Goal: Ask a question

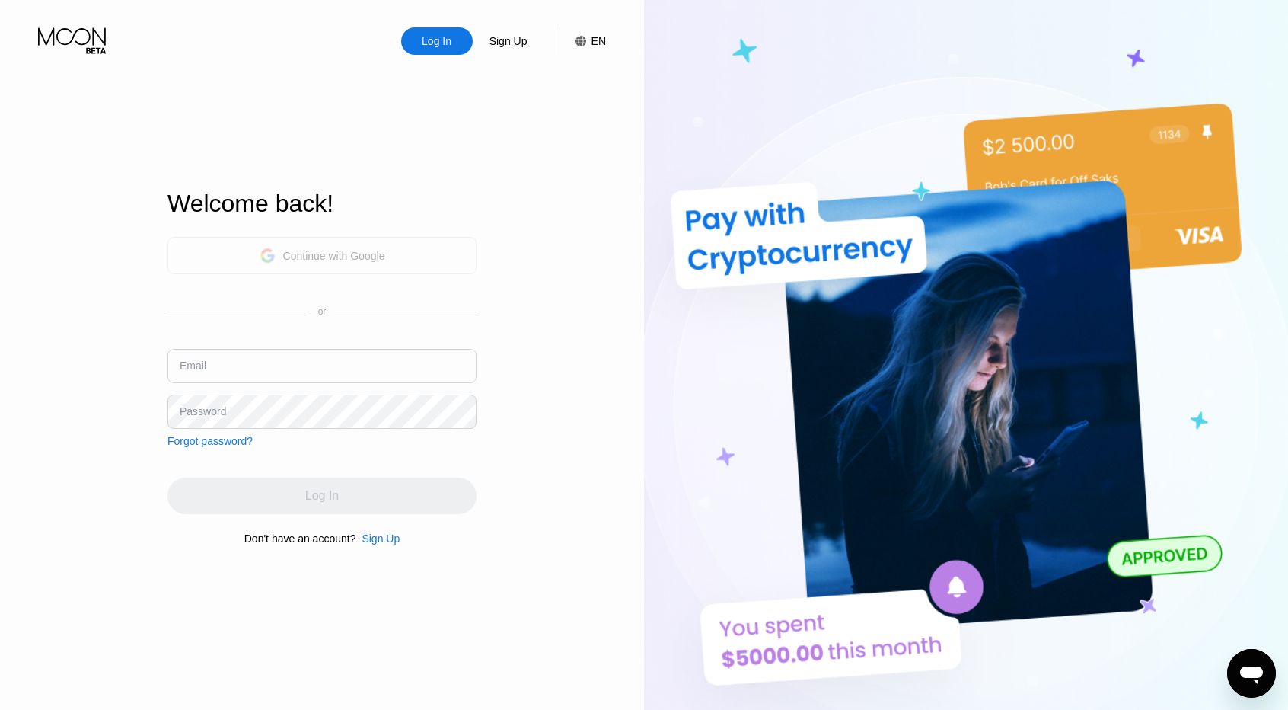
click at [337, 258] on div "Continue with Google" at bounding box center [334, 256] width 102 height 12
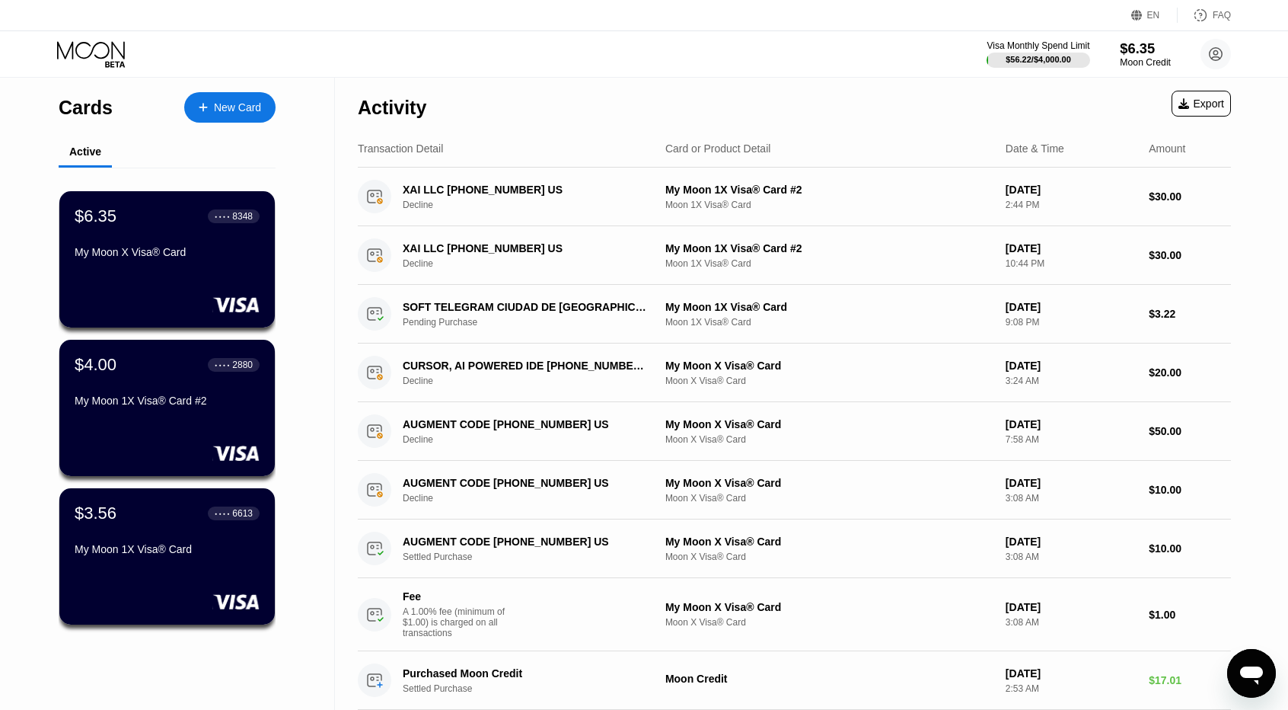
click at [1134, 52] on div "$6.35" at bounding box center [1145, 48] width 51 height 16
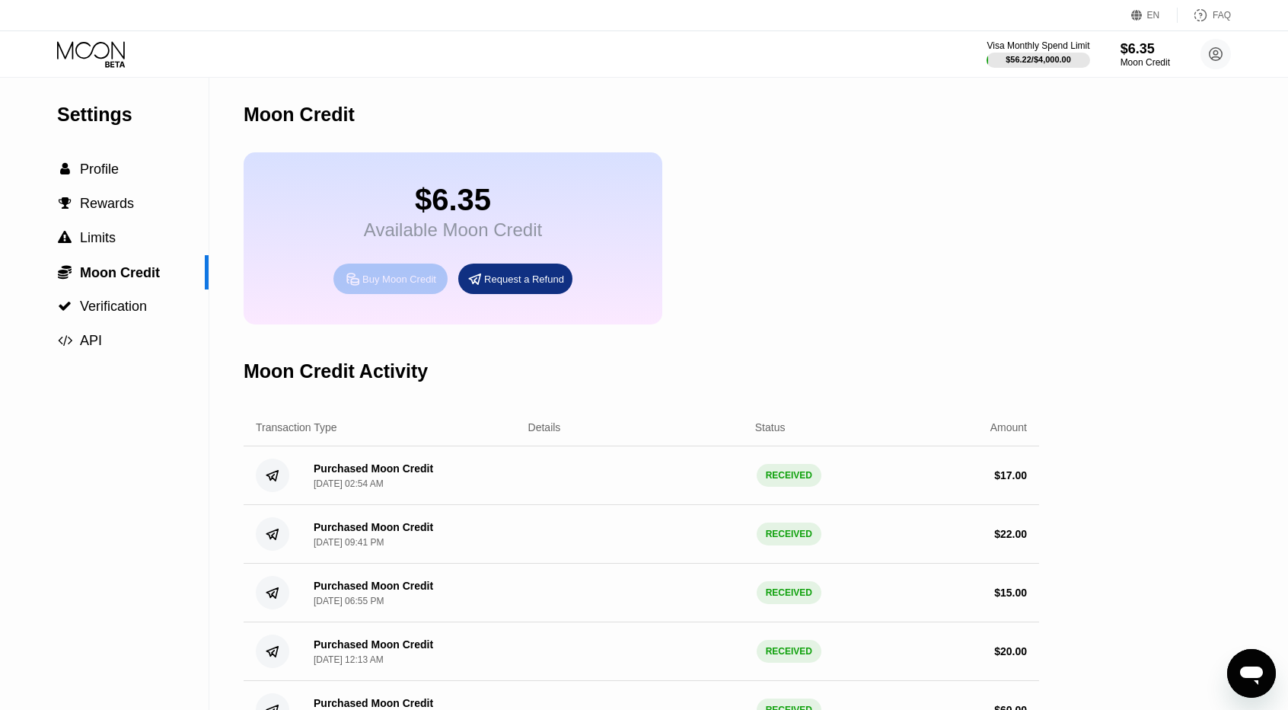
click at [397, 285] on div "Buy Moon Credit" at bounding box center [399, 279] width 74 height 13
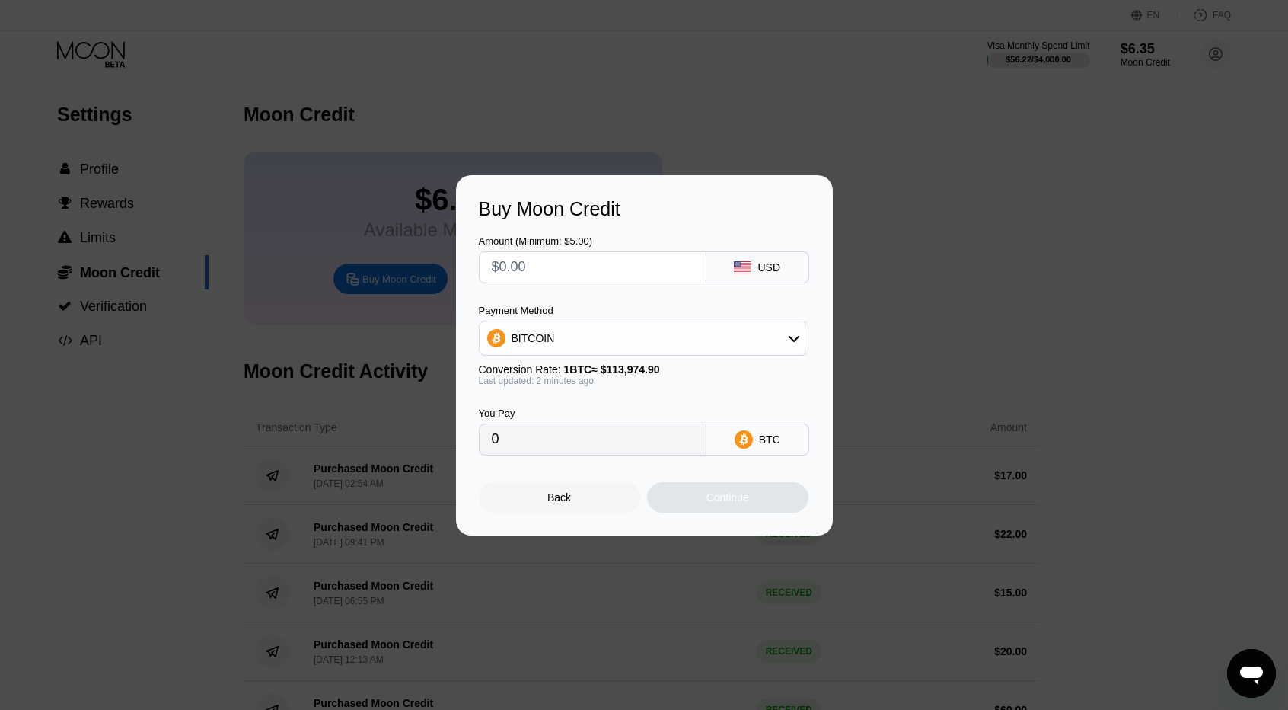
click at [567, 267] on input "text" at bounding box center [593, 267] width 202 height 30
click at [553, 333] on div "BITCOIN" at bounding box center [644, 338] width 328 height 30
click at [563, 263] on input "text" at bounding box center [593, 267] width 202 height 30
click at [775, 124] on div at bounding box center [650, 355] width 1300 height 710
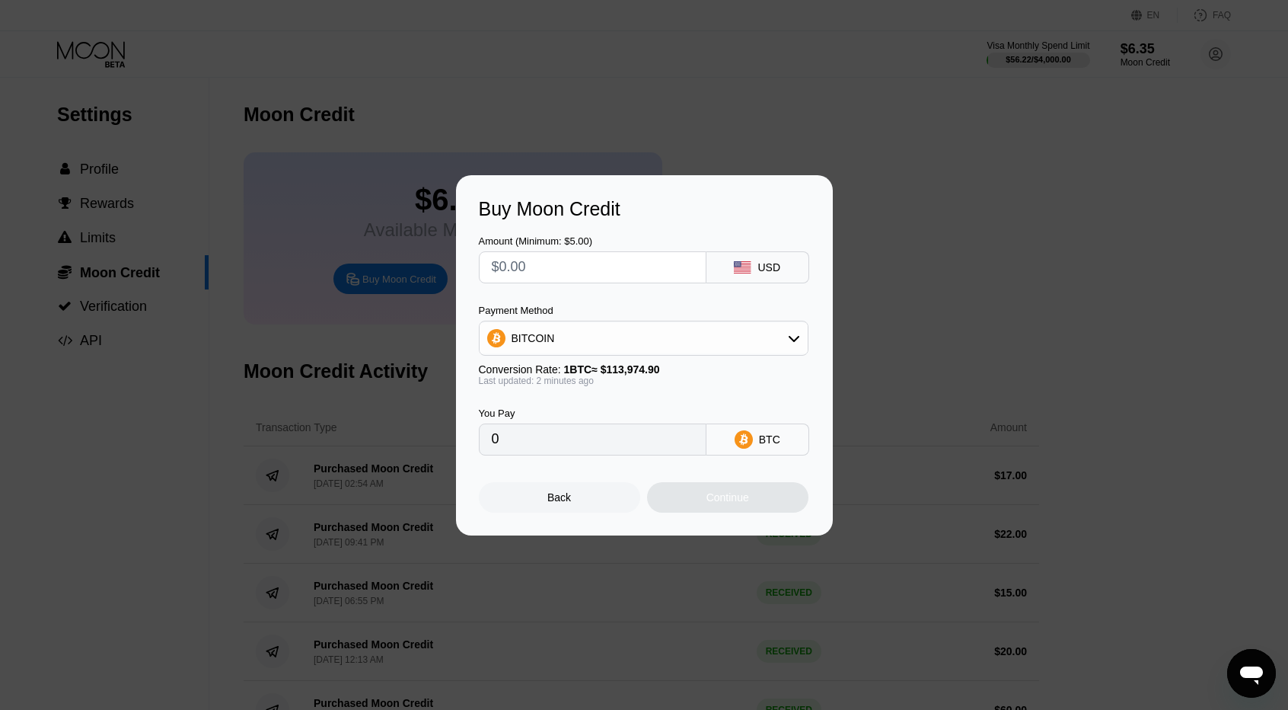
click at [556, 337] on div "BITCOIN" at bounding box center [644, 338] width 328 height 30
click at [537, 398] on div "USDT on TRON" at bounding box center [643, 413] width 321 height 30
click at [598, 268] on input "text" at bounding box center [593, 267] width 202 height 30
click at [557, 336] on div "USDT on TRON" at bounding box center [550, 338] width 77 height 12
click at [533, 363] on div "BITCOIN" at bounding box center [644, 379] width 330 height 33
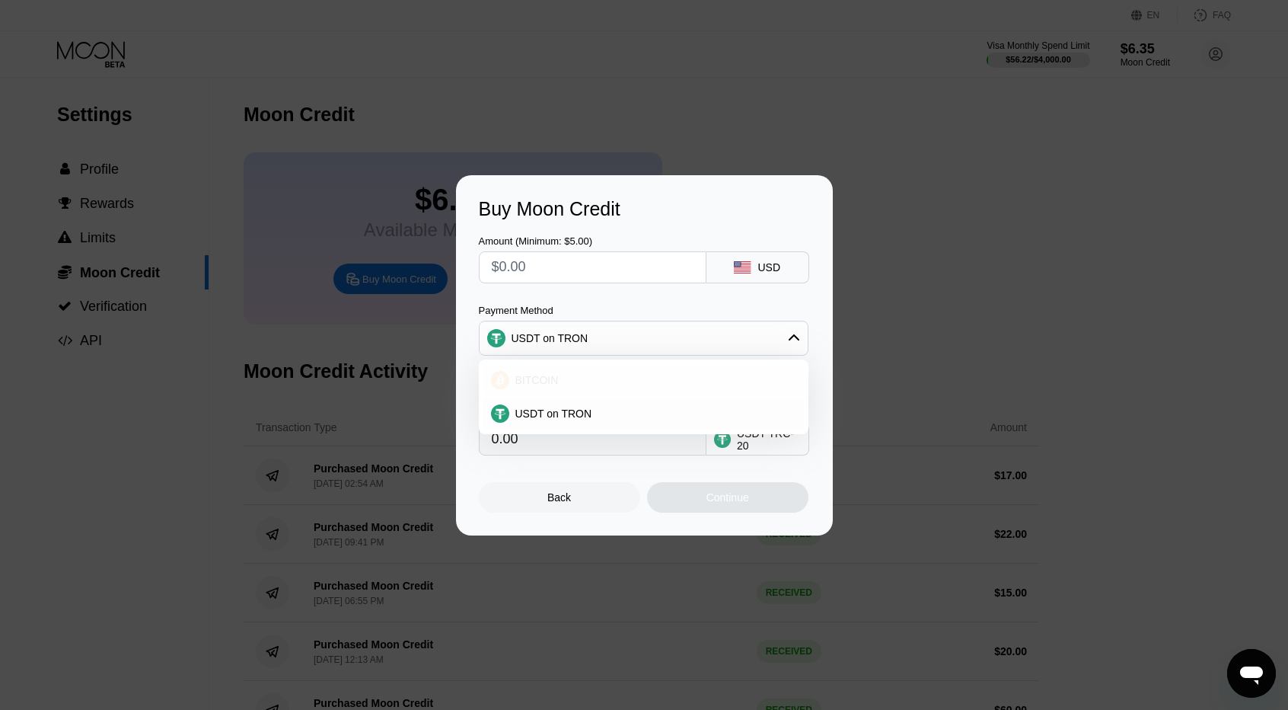
click at [531, 372] on div "BITCOIN" at bounding box center [643, 380] width 321 height 30
type input "0"
click at [662, 113] on div at bounding box center [650, 355] width 1300 height 710
click at [553, 494] on div "Back" at bounding box center [559, 497] width 161 height 30
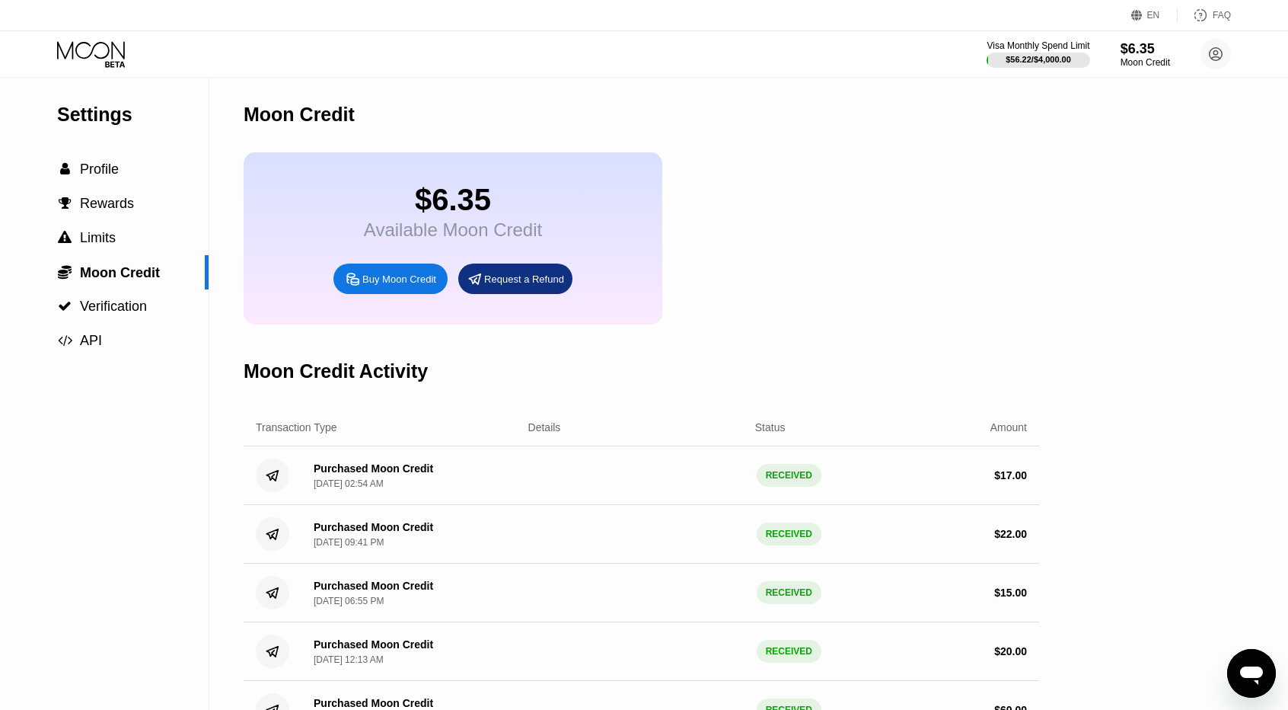
click at [752, 183] on div "$6.35 Available Moon Credit Buy Moon Credit Request a Refund" at bounding box center [642, 238] width 796 height 172
click at [1252, 687] on div "Ouvrir la fenêtre de messagerie" at bounding box center [1252, 673] width 46 height 46
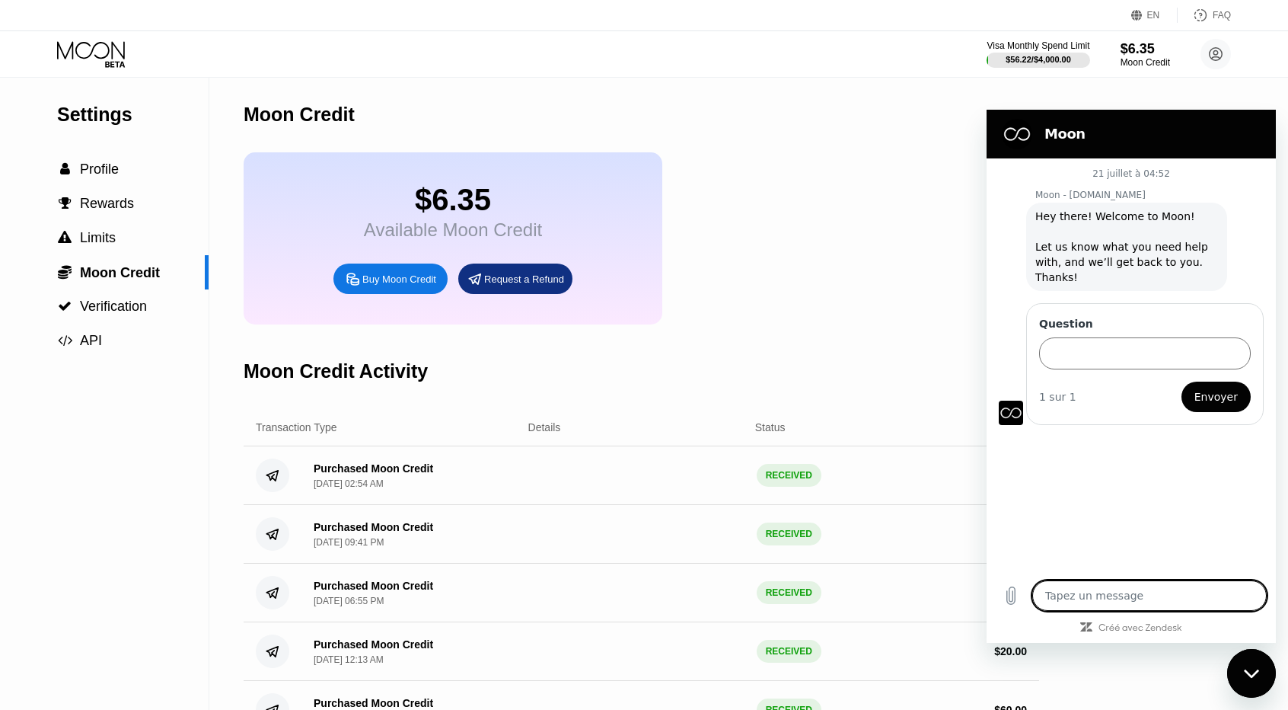
click at [1089, 601] on textarea at bounding box center [1149, 595] width 234 height 30
type textarea "i"
type textarea "x"
type textarea "i"
type textarea "x"
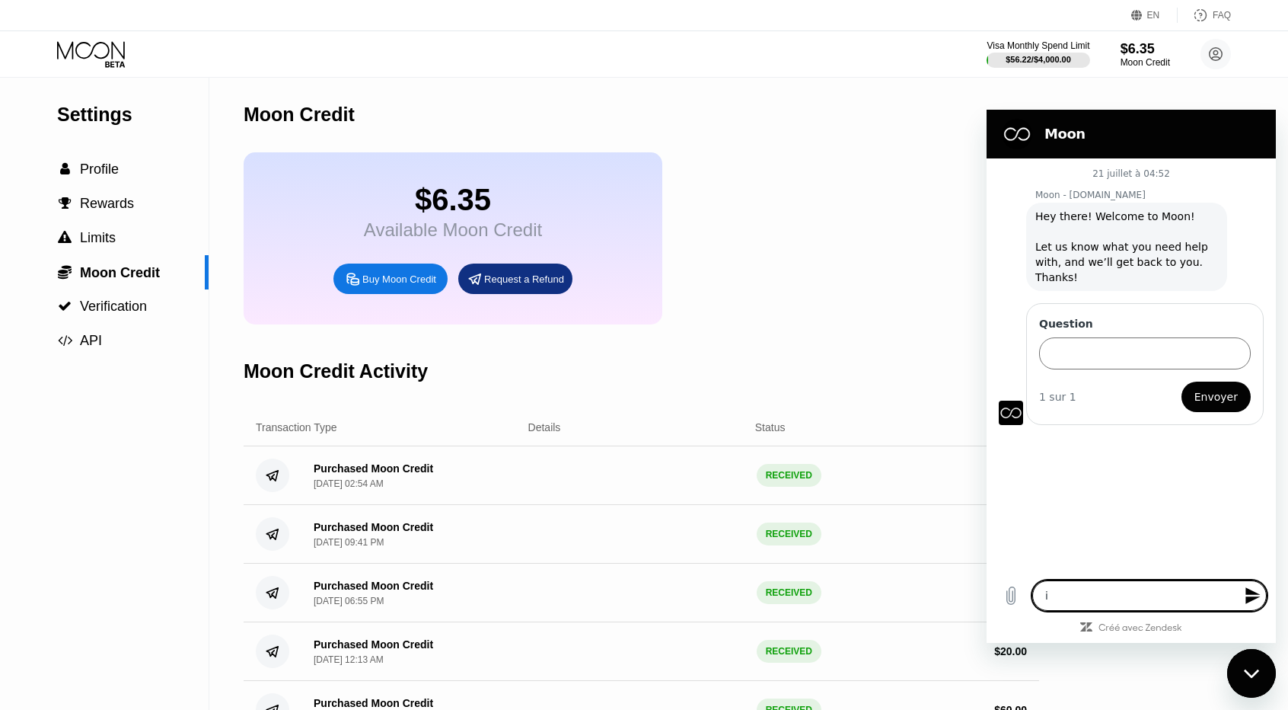
type textarea "i f"
type textarea "x"
type textarea "i fe"
type textarea "x"
type textarea "i fee"
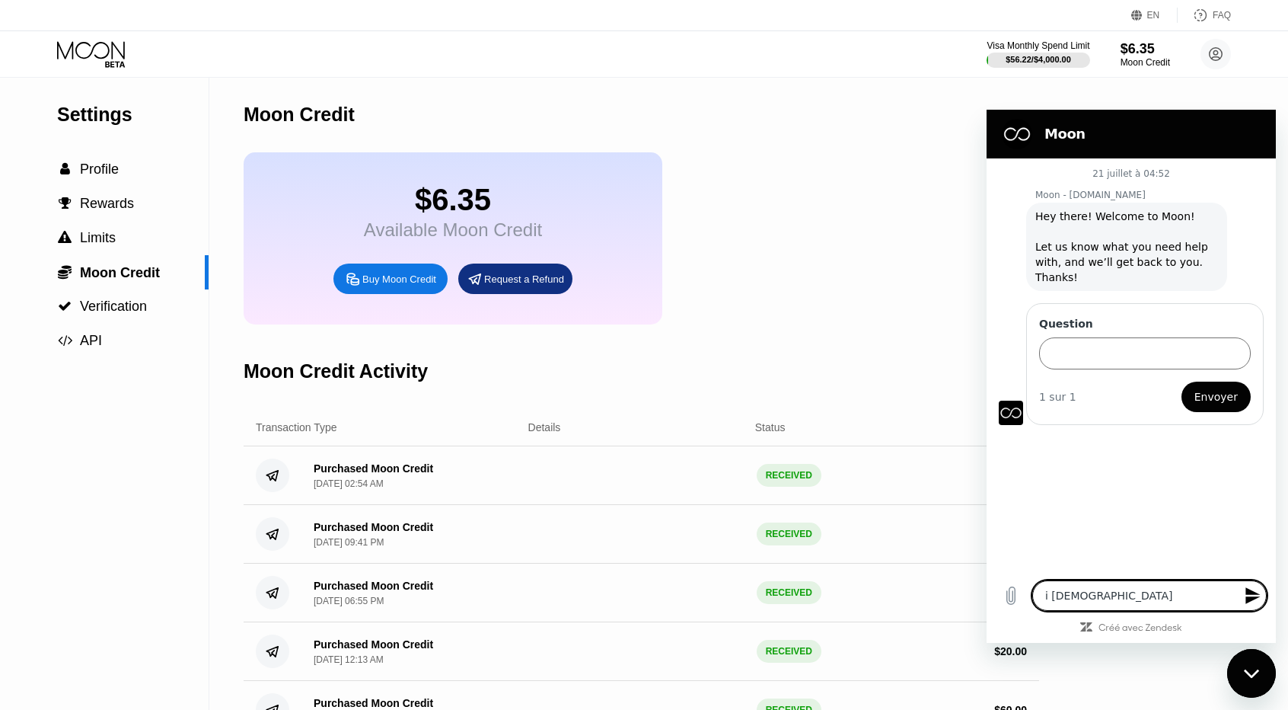
type textarea "x"
type textarea "i feel"
type textarea "x"
type textarea "i feel l"
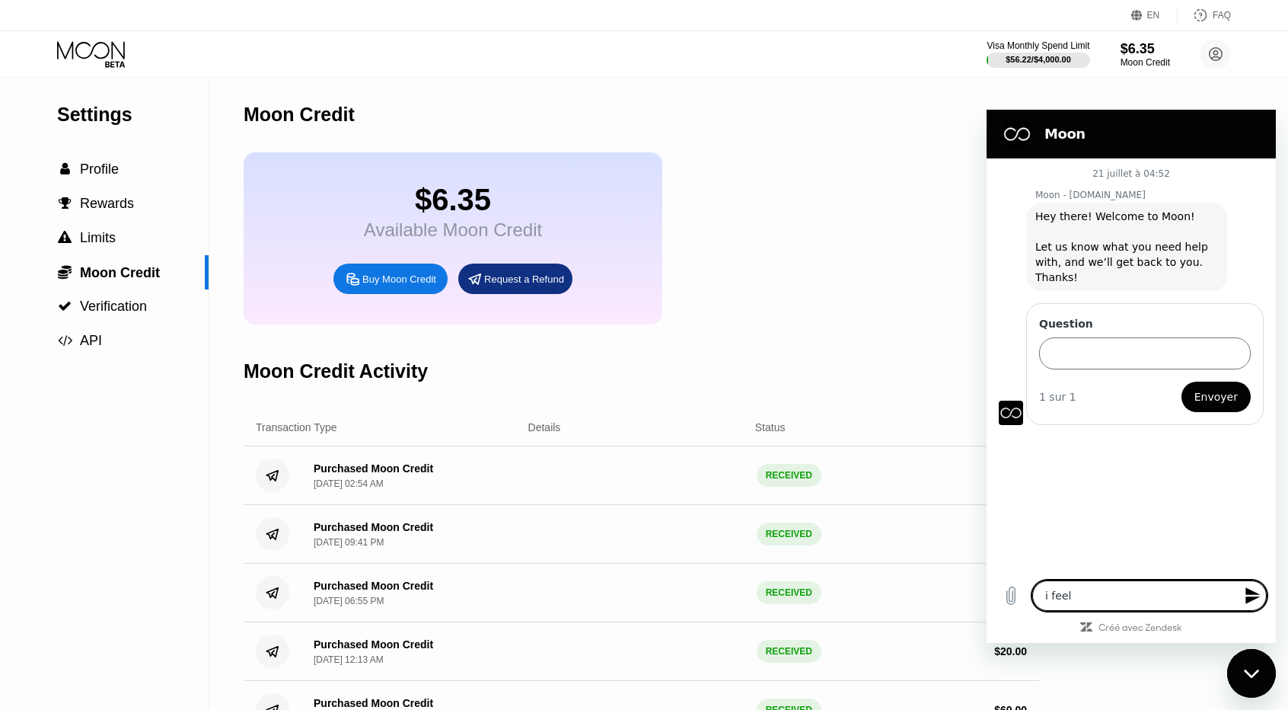
type textarea "x"
type textarea "i feel li"
type textarea "x"
type textarea "i feel lik"
type textarea "x"
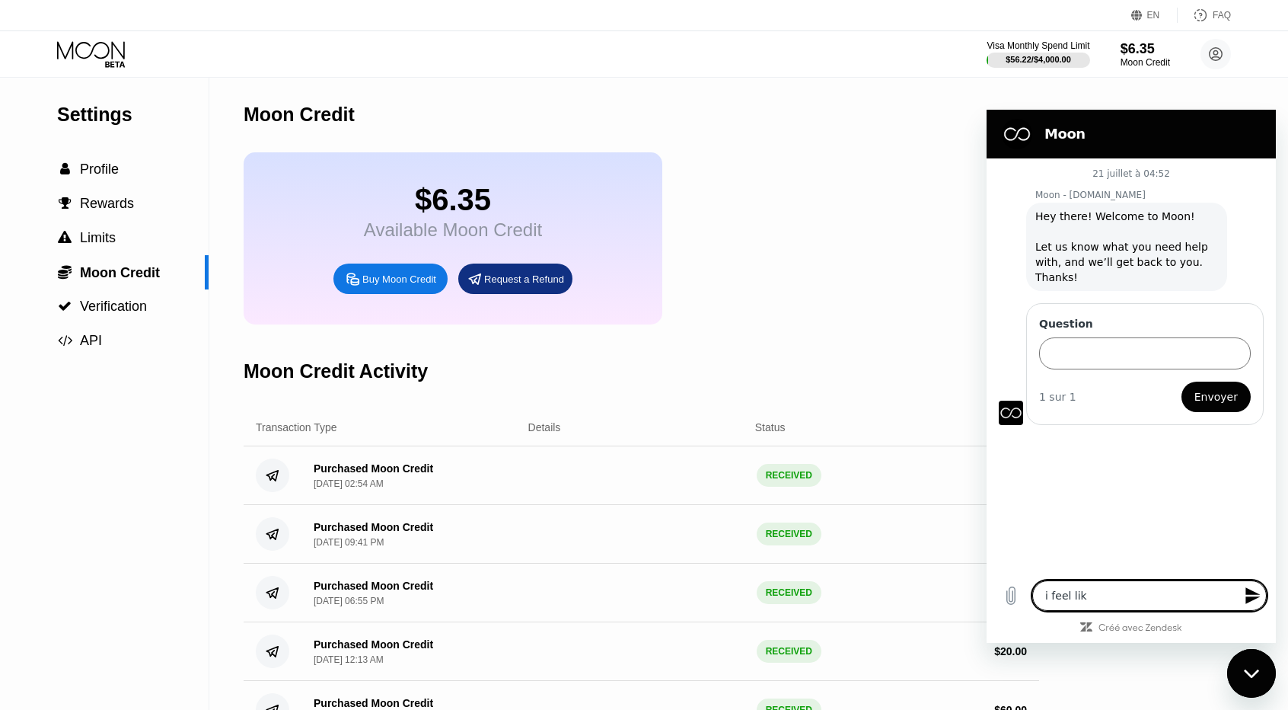
type textarea "i feel like"
type textarea "x"
type textarea "i feel like"
type textarea "x"
type textarea "i feel like i"
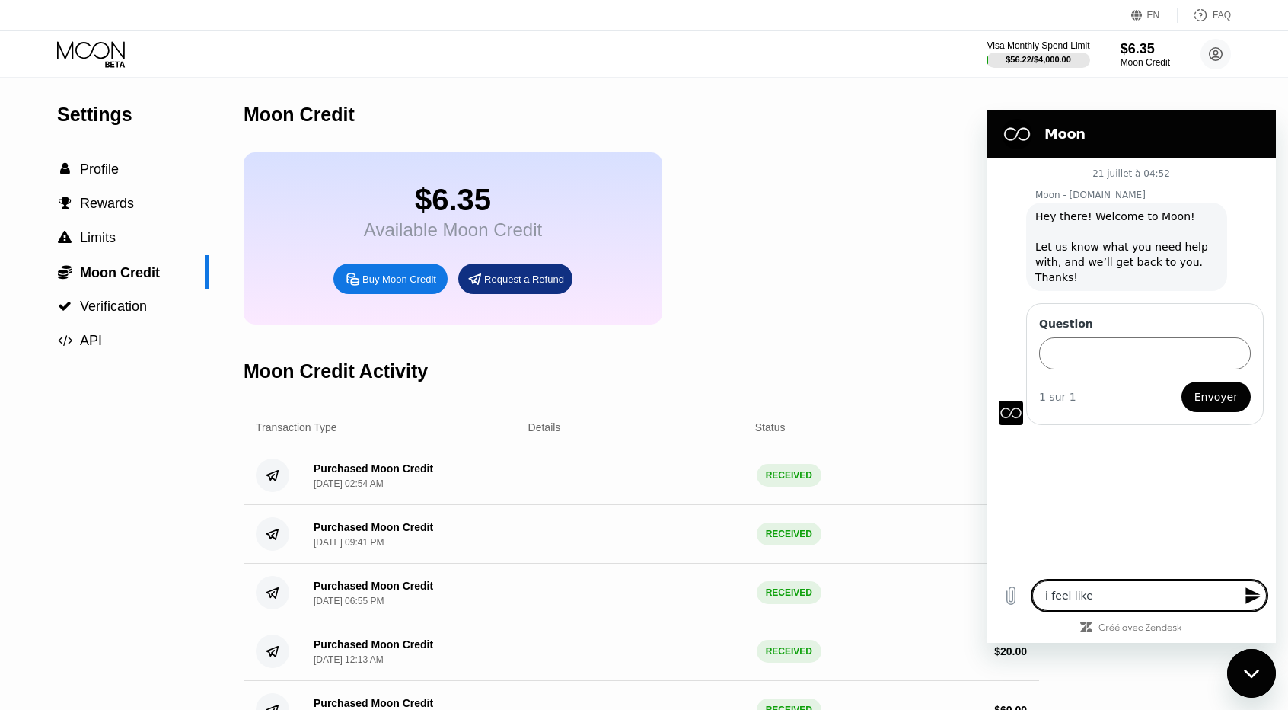
type textarea "x"
type textarea "i feel like i"
type textarea "x"
type textarea "i feel like i g"
type textarea "x"
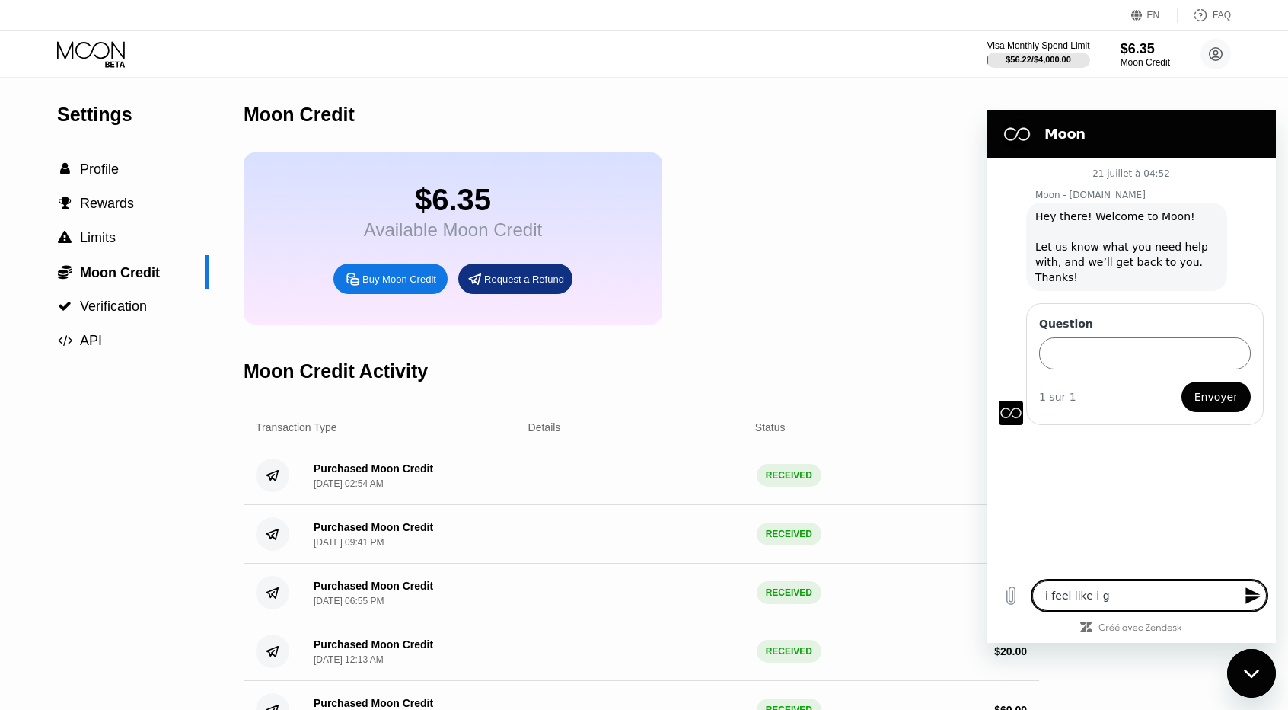
type textarea "x"
type textarea "i feel like i got"
type textarea "x"
type textarea "i feel like i got"
type textarea "x"
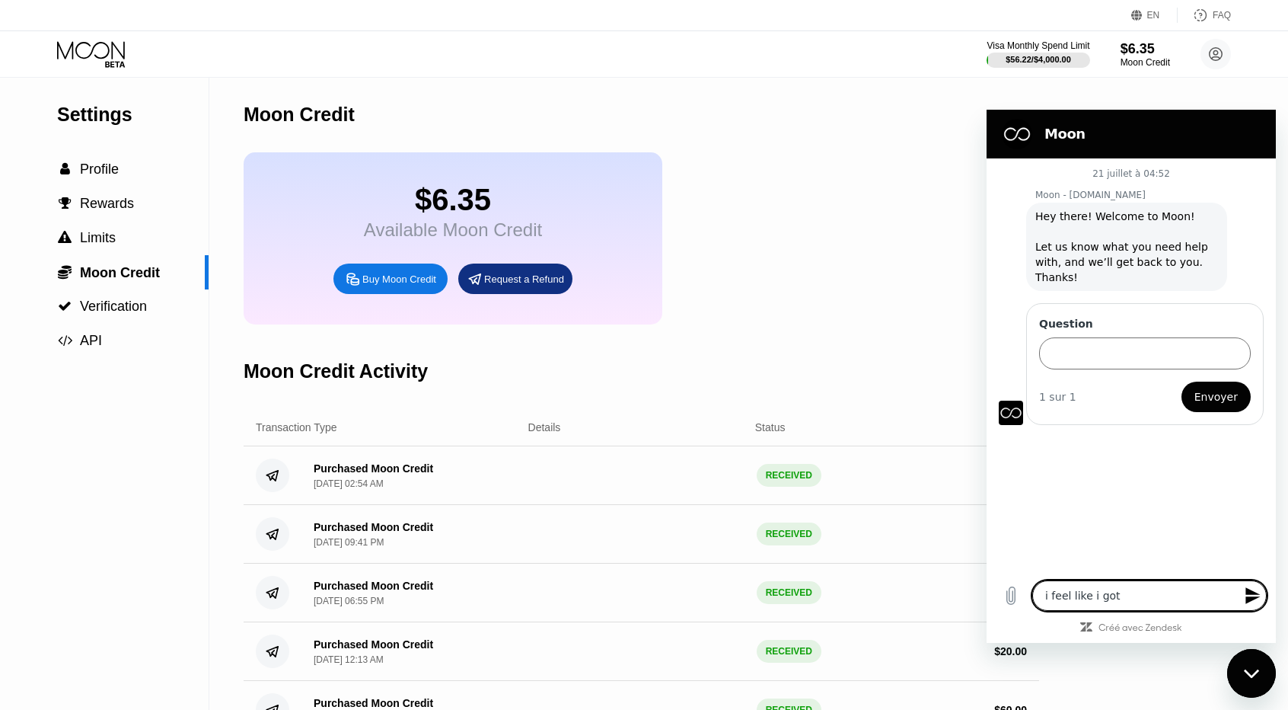
type textarea "i feel like i got s"
type textarea "x"
type textarea "i feel like i got sc"
type textarea "x"
type textarea "i feel like i got sca"
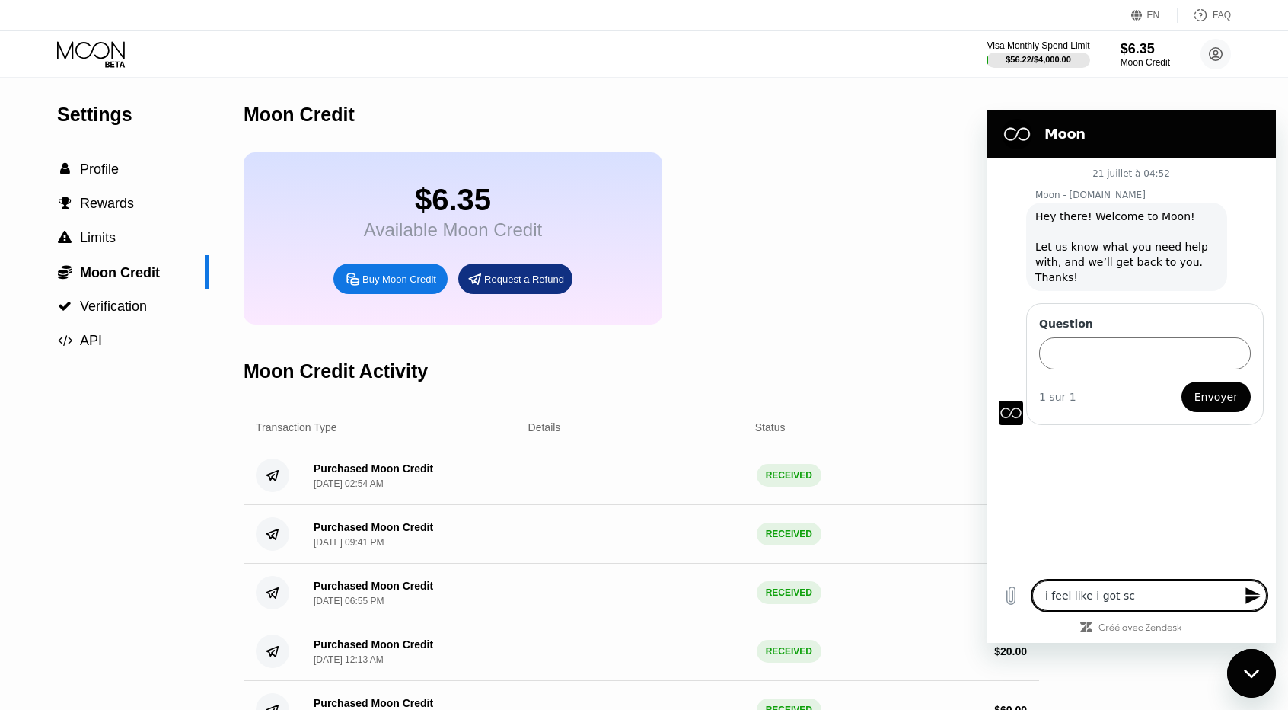
type textarea "x"
type textarea "i feel like i got scam"
type textarea "x"
type textarea "i feel like i got scamm"
type textarea "x"
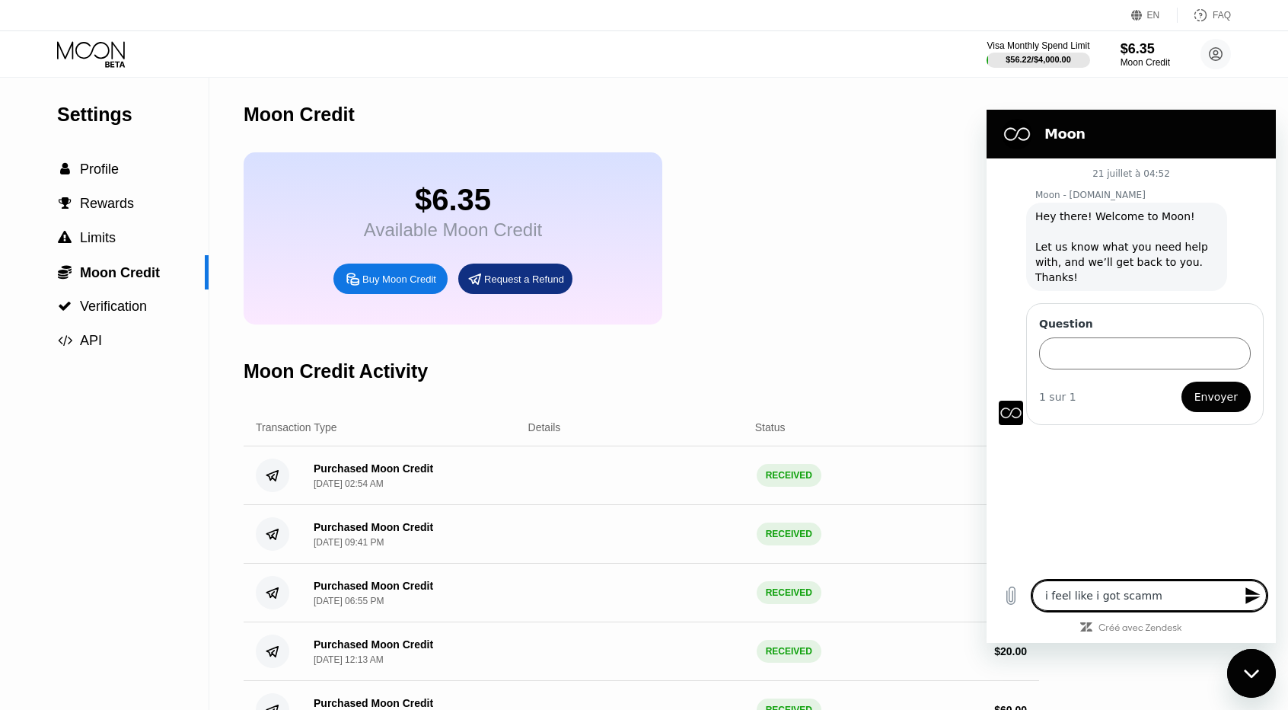
type textarea "i feel like i got scamme"
type textarea "x"
type textarea "i feel like i got scammed"
type textarea "x"
type textarea "i feel like i got scammed"
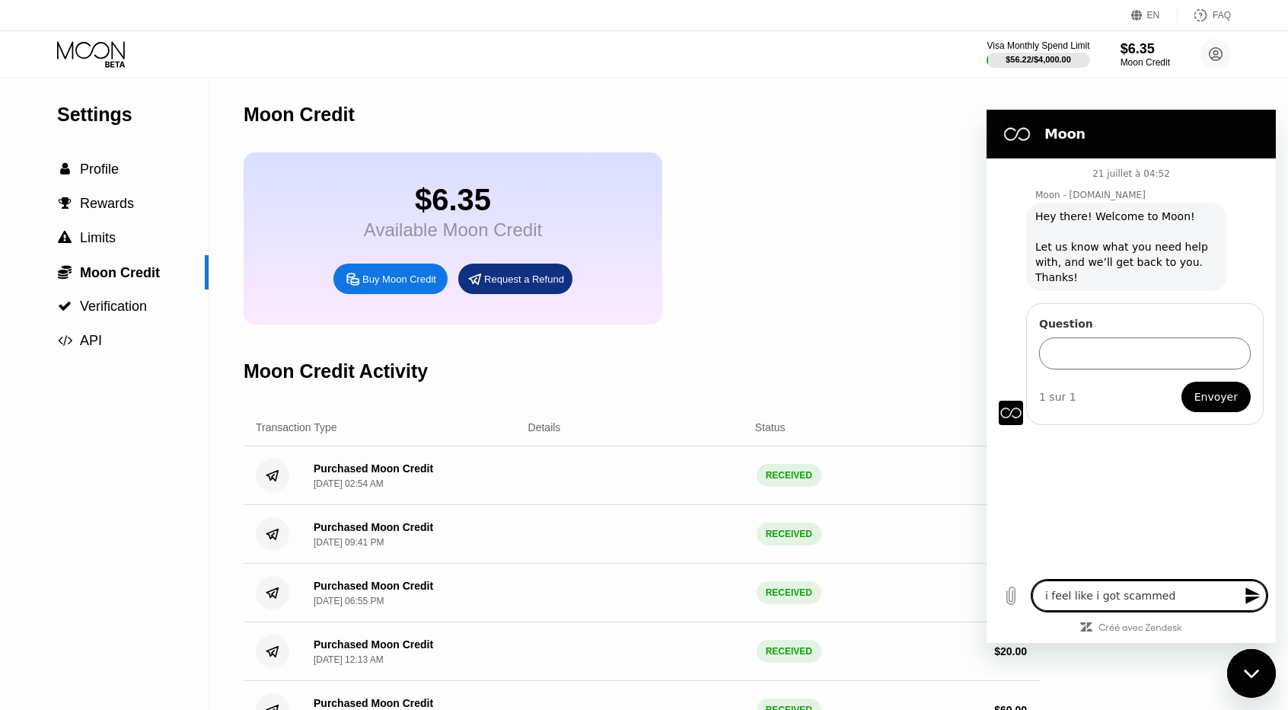
type textarea "x"
type textarea "i feel like i got scammed m"
type textarea "x"
type textarea "i feel like i got scammed ma"
type textarea "x"
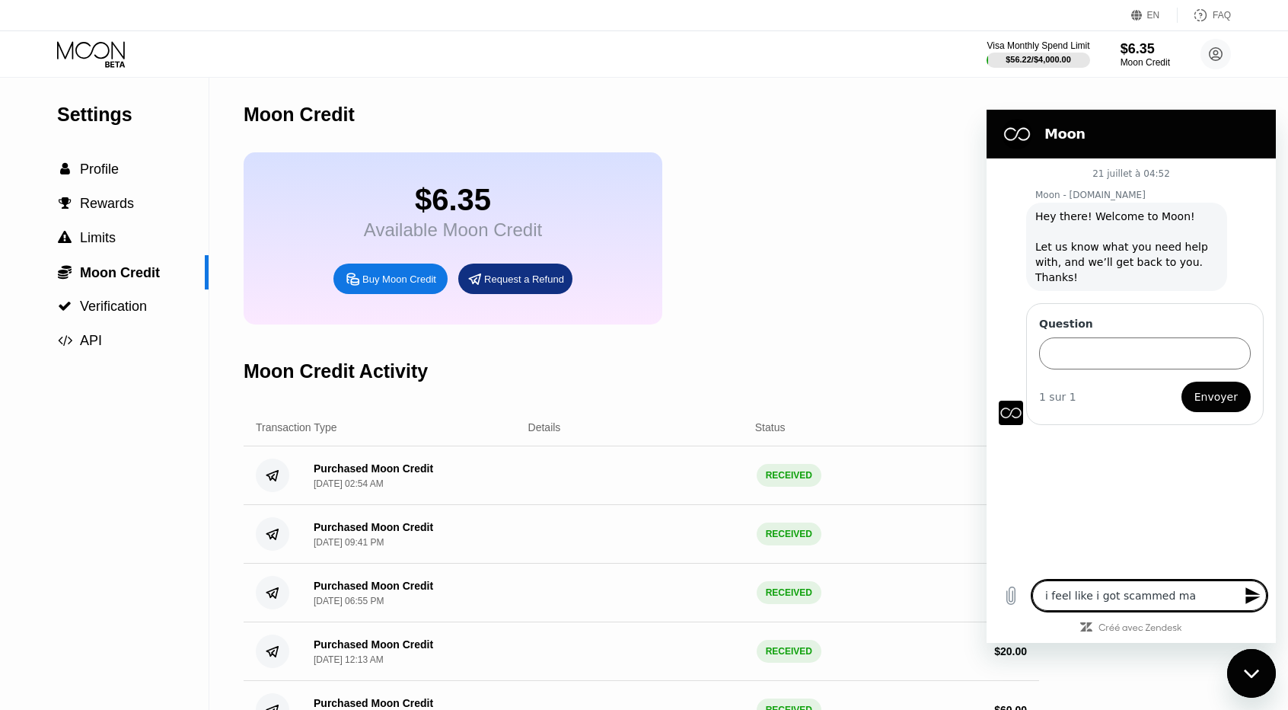
type textarea "i feel like i got scammed maa"
type textarea "x"
type textarea "i feel like i got scammed maaa"
type textarea "x"
type textarea "i feel like i got scammed maaaa"
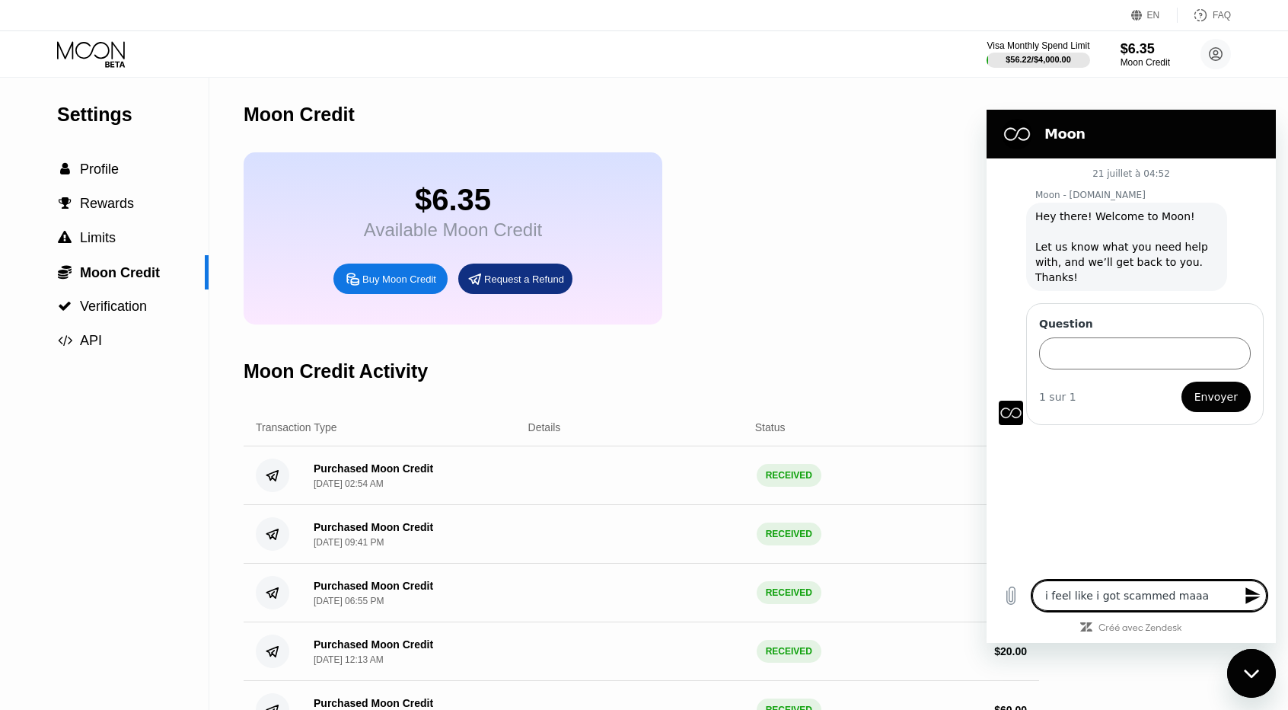
type textarea "x"
type textarea "i feel like i got scammed maaaan"
type textarea "x"
type textarea "i feel like i got scammed maaaan"
type textarea "x"
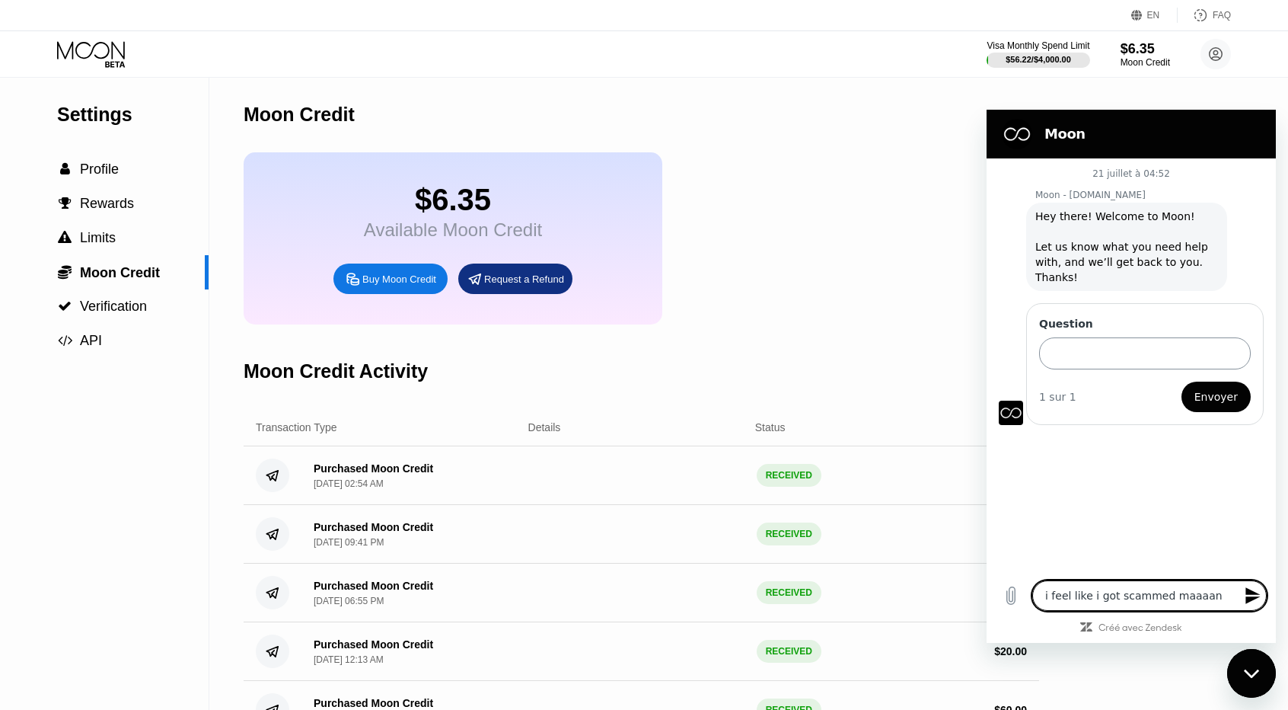
type textarea "i feel like i got scammed maaaan"
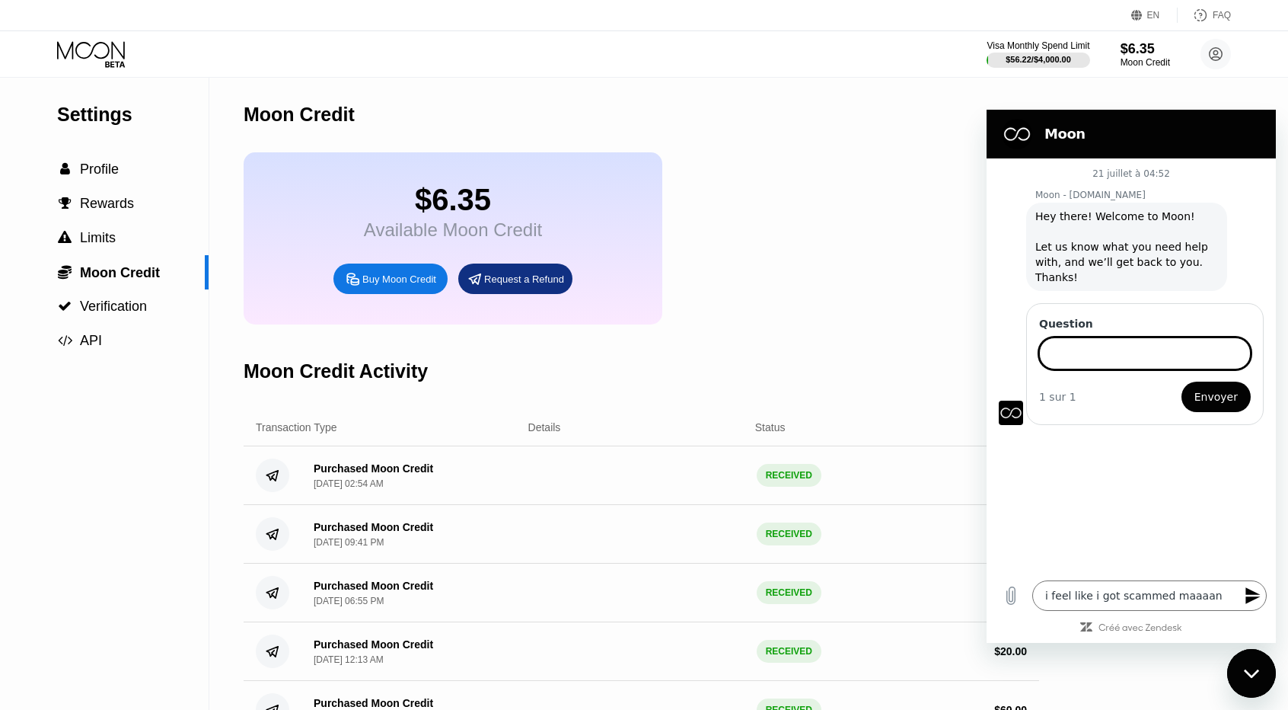
click at [1118, 339] on input "Question" at bounding box center [1145, 353] width 212 height 32
click at [1255, 595] on icon "Envoyer un message" at bounding box center [1253, 595] width 18 height 18
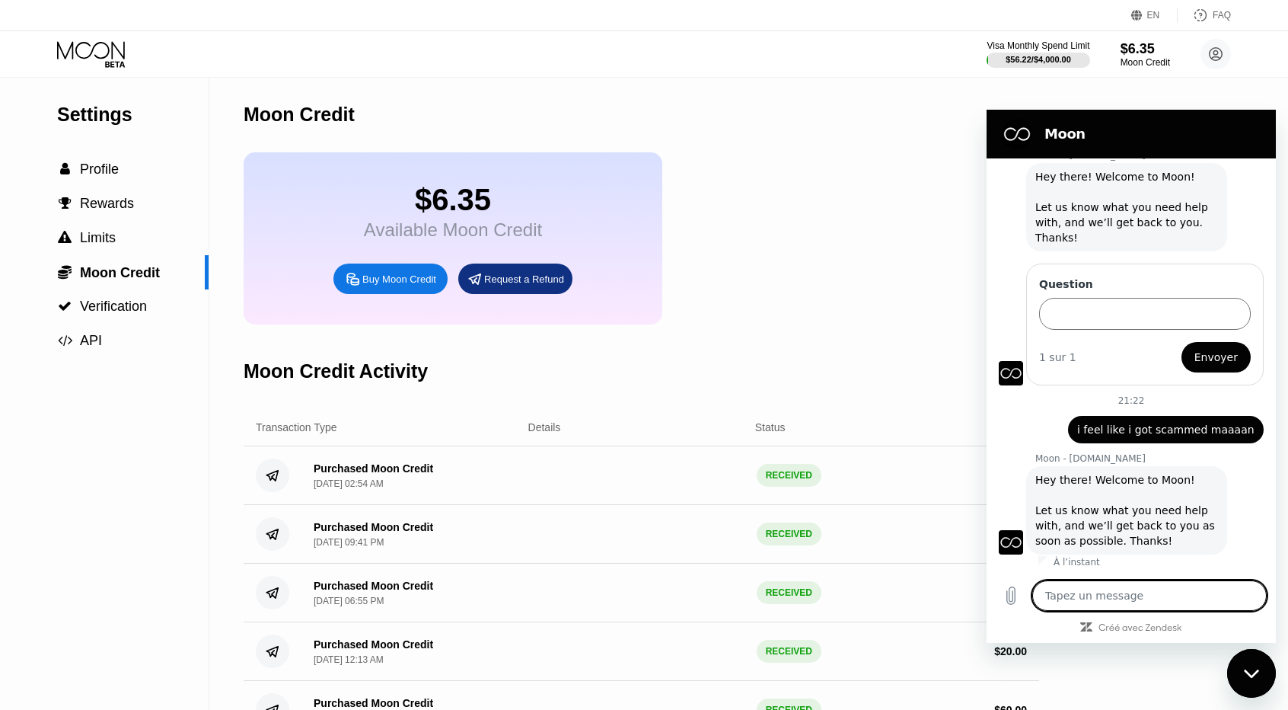
type textarea "x"
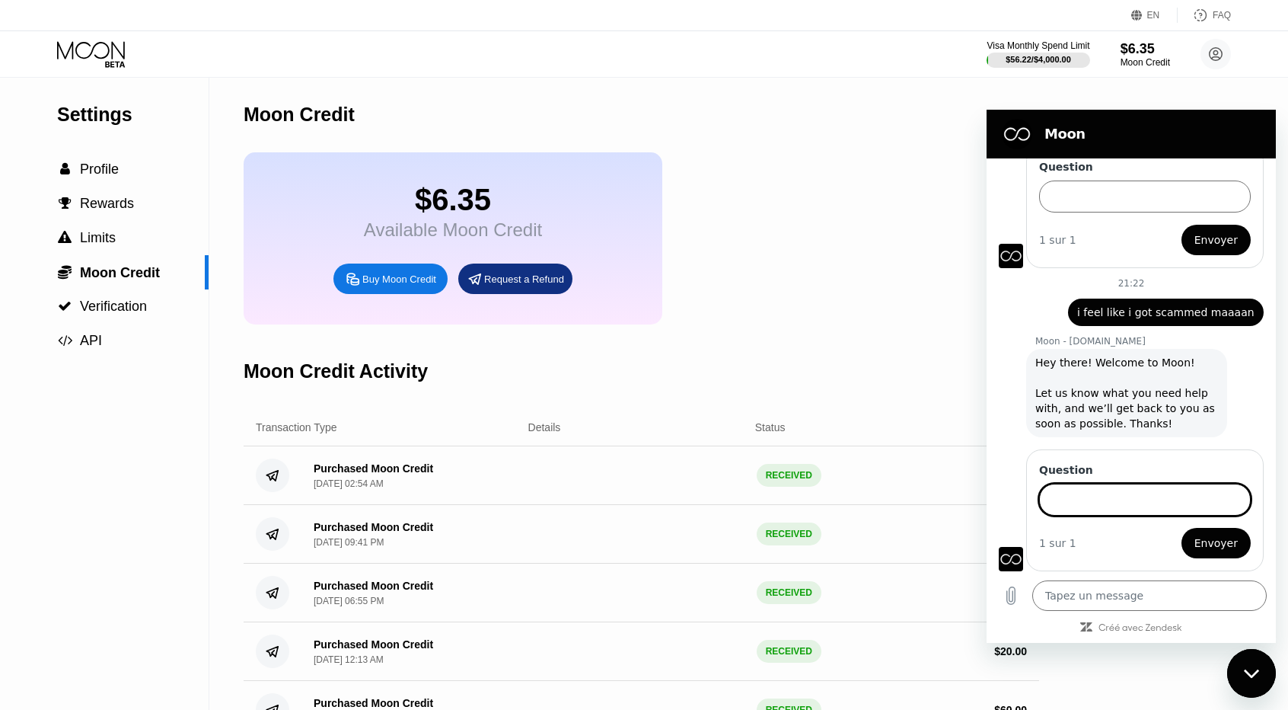
scroll to position [155, 0]
click at [1133, 508] on input "Question" at bounding box center [1145, 501] width 212 height 32
type input "refund my 80$ maaan"
click at [1182, 529] on button "Envoyer" at bounding box center [1216, 544] width 69 height 30
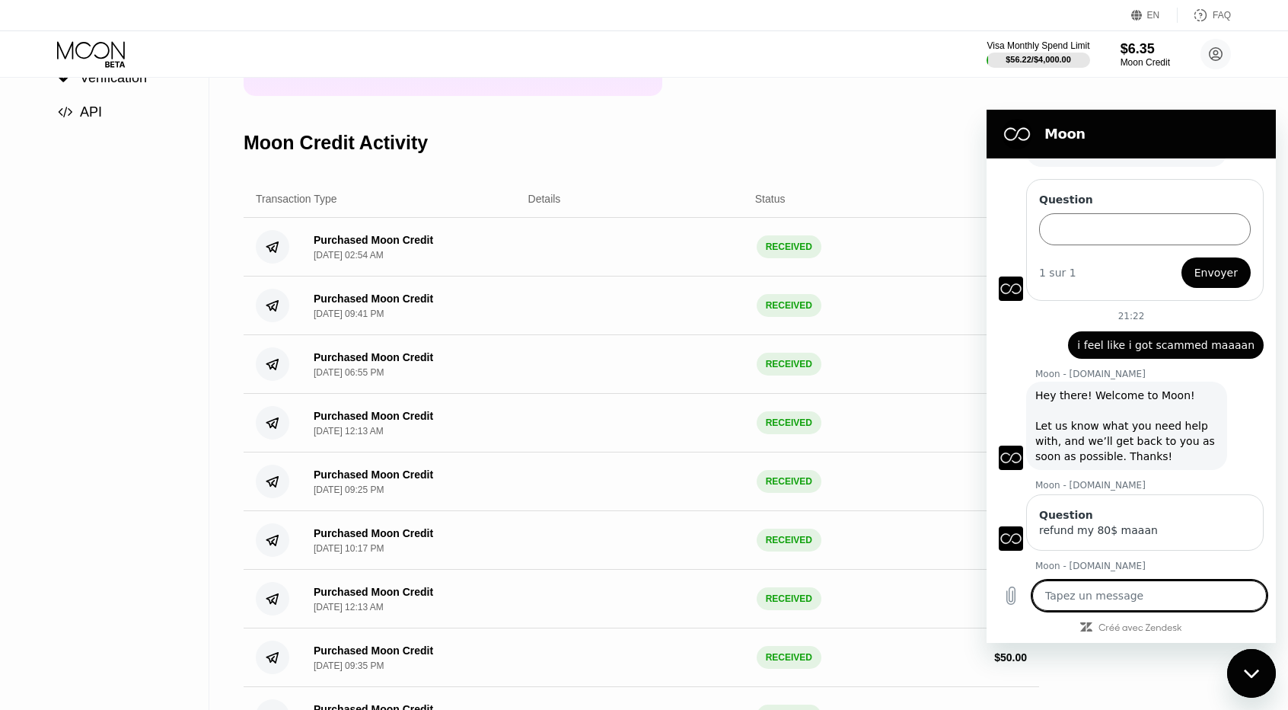
scroll to position [0, 0]
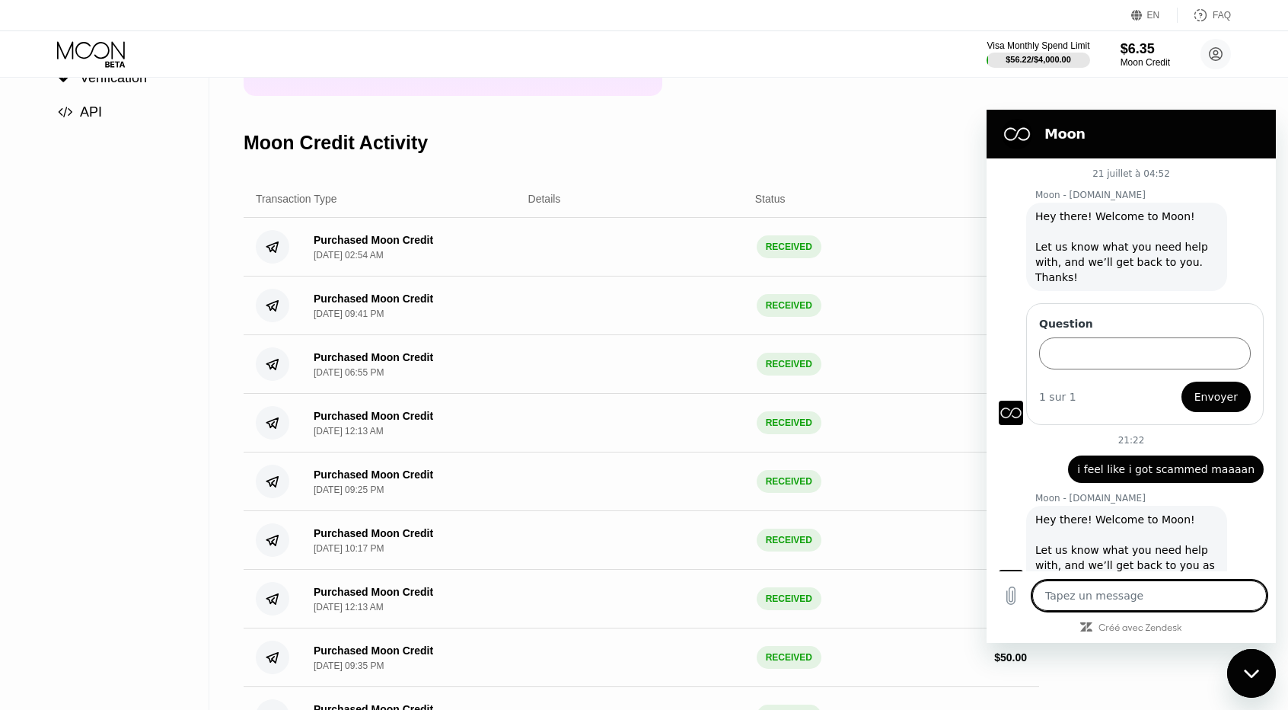
click at [1148, 121] on div "Moon" at bounding box center [1128, 134] width 265 height 30
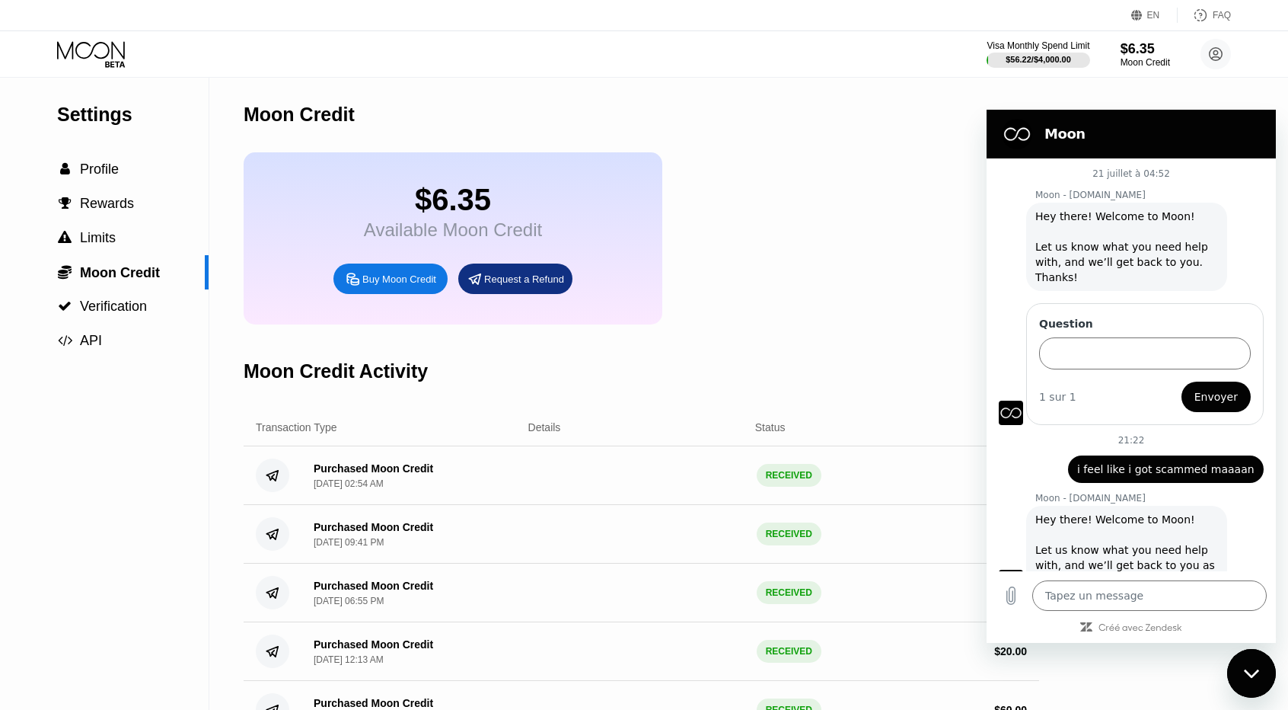
click at [1246, 674] on icon "Fermer la fenêtre de messagerie" at bounding box center [1252, 673] width 16 height 10
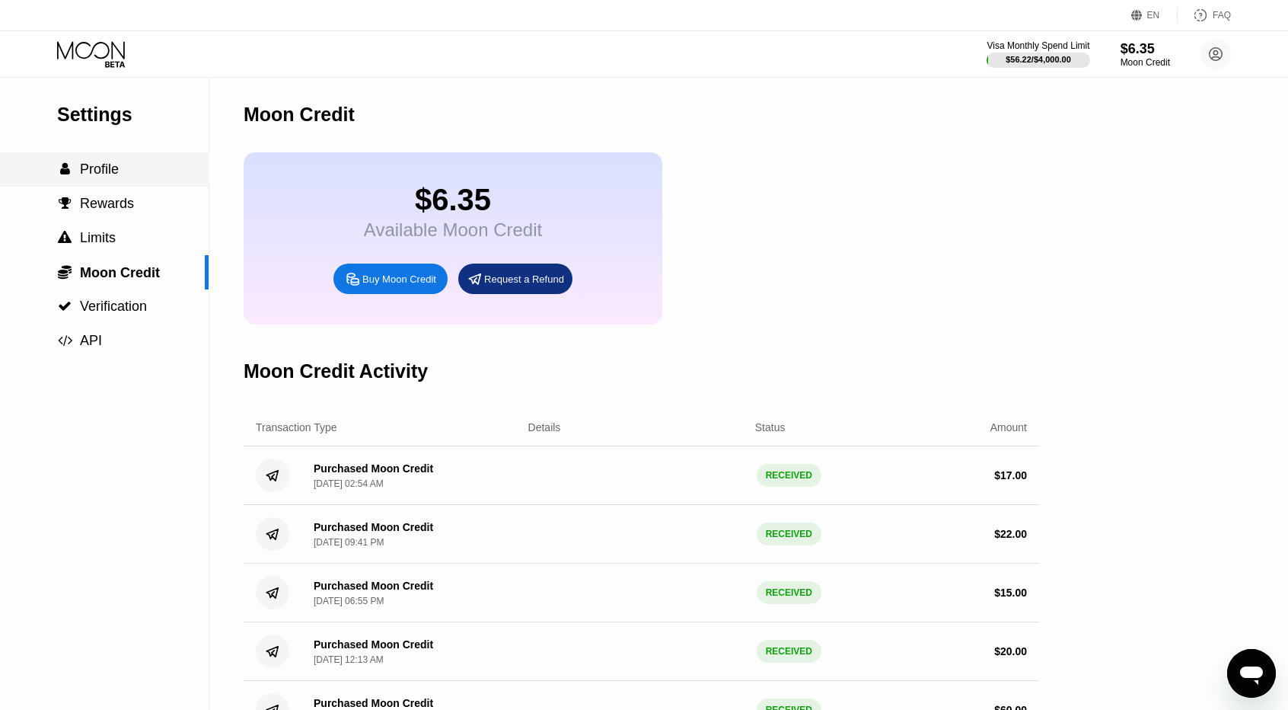
click at [81, 165] on span "Profile" at bounding box center [99, 168] width 39 height 15
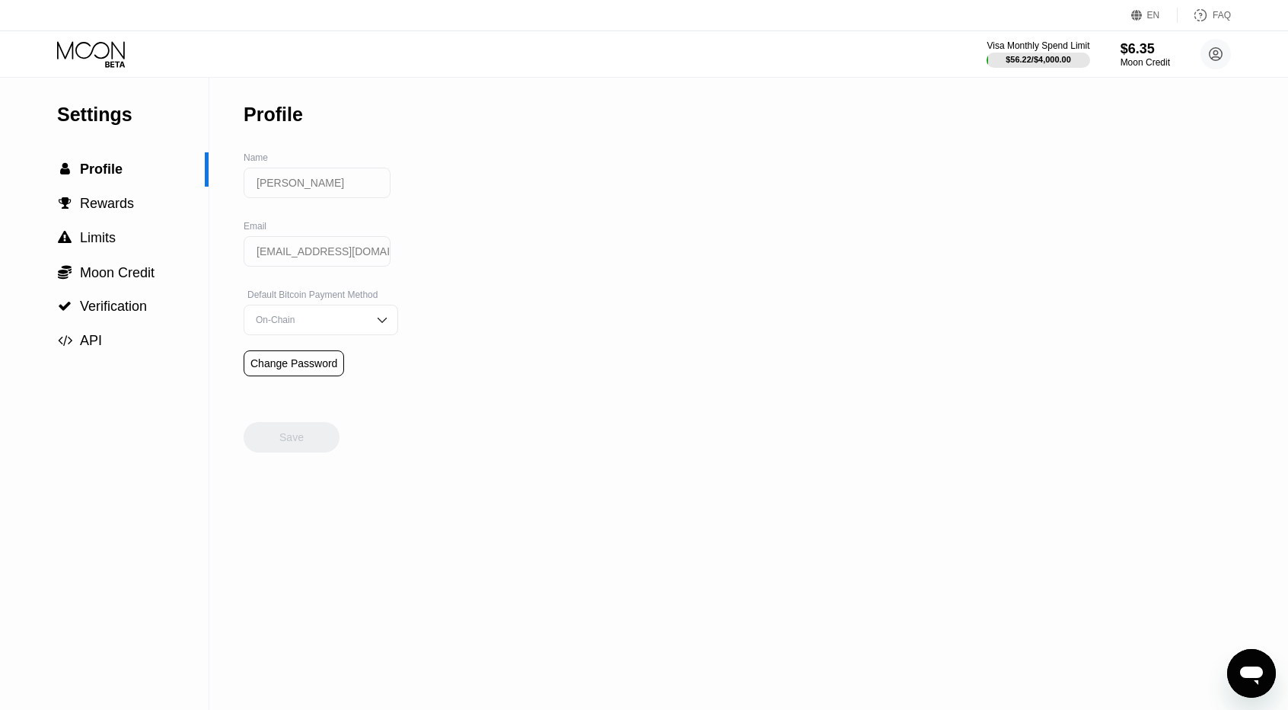
click at [87, 49] on icon at bounding box center [92, 54] width 71 height 27
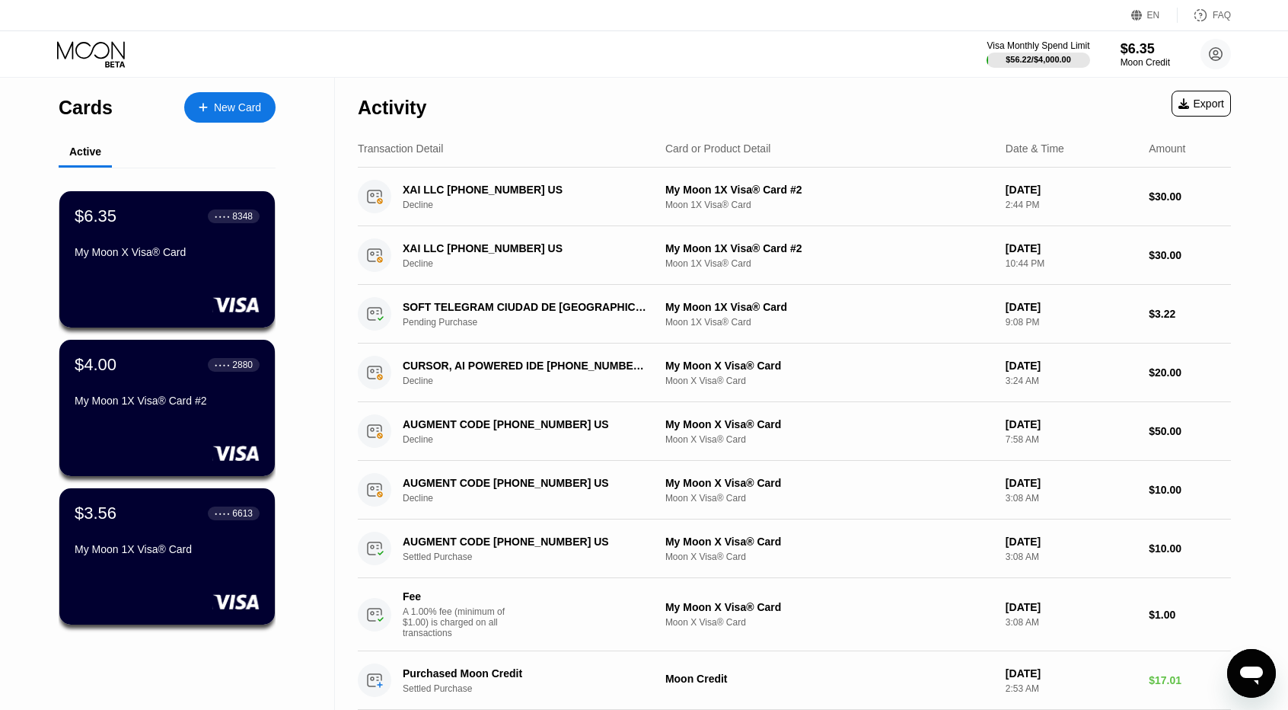
click at [643, 120] on div "Activity Export" at bounding box center [794, 103] width 873 height 53
type textarea "x"
